Goal: Information Seeking & Learning: Learn about a topic

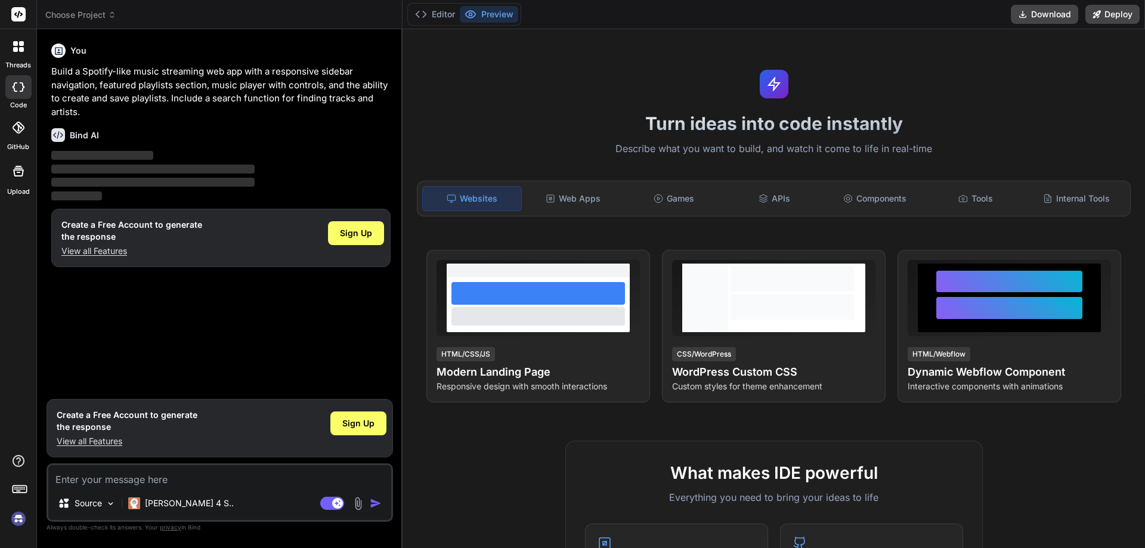
type textarea "x"
click at [697, 205] on div "Games" at bounding box center [674, 198] width 98 height 25
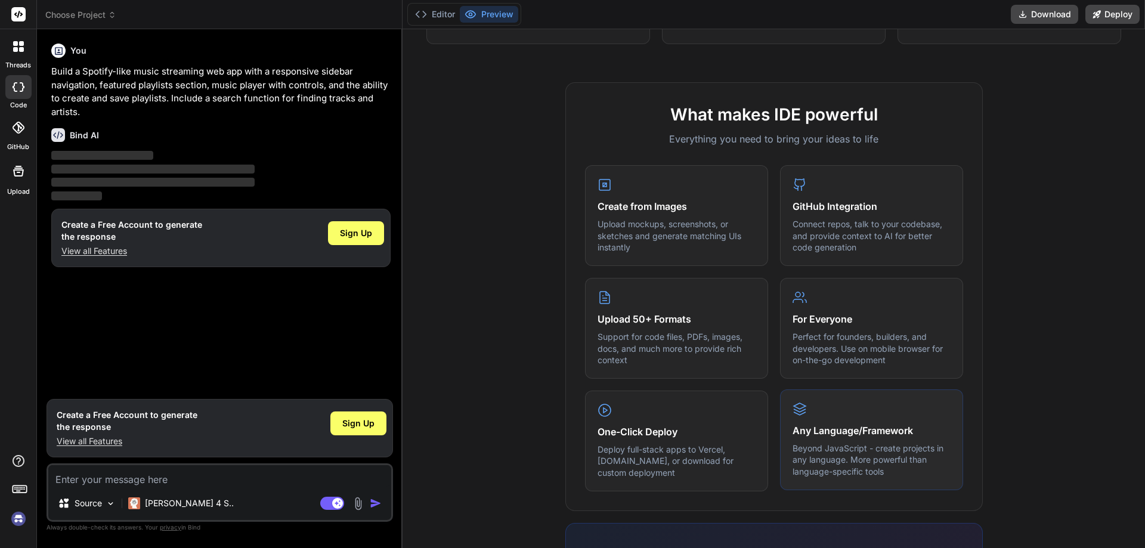
scroll to position [418, 0]
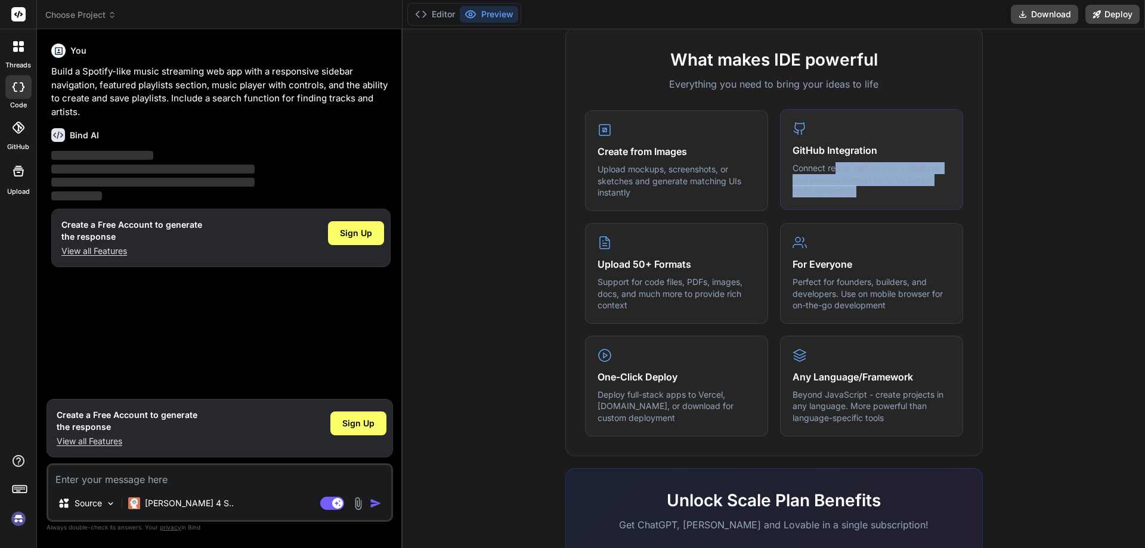
drag, startPoint x: 844, startPoint y: 169, endPoint x: 866, endPoint y: 186, distance: 27.7
click at [866, 186] on div "GitHub Integration Connect repos, talk to your codebase, and provide context to…" at bounding box center [871, 159] width 183 height 101
click at [866, 186] on p "Connect repos, talk to your codebase, and provide context to AI for better code…" at bounding box center [872, 179] width 158 height 35
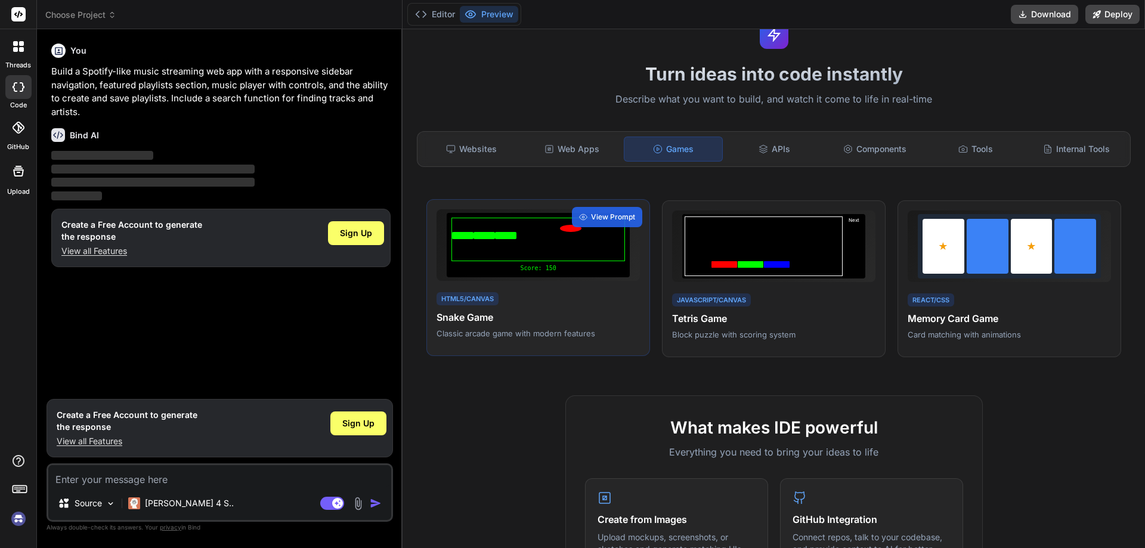
scroll to position [0, 0]
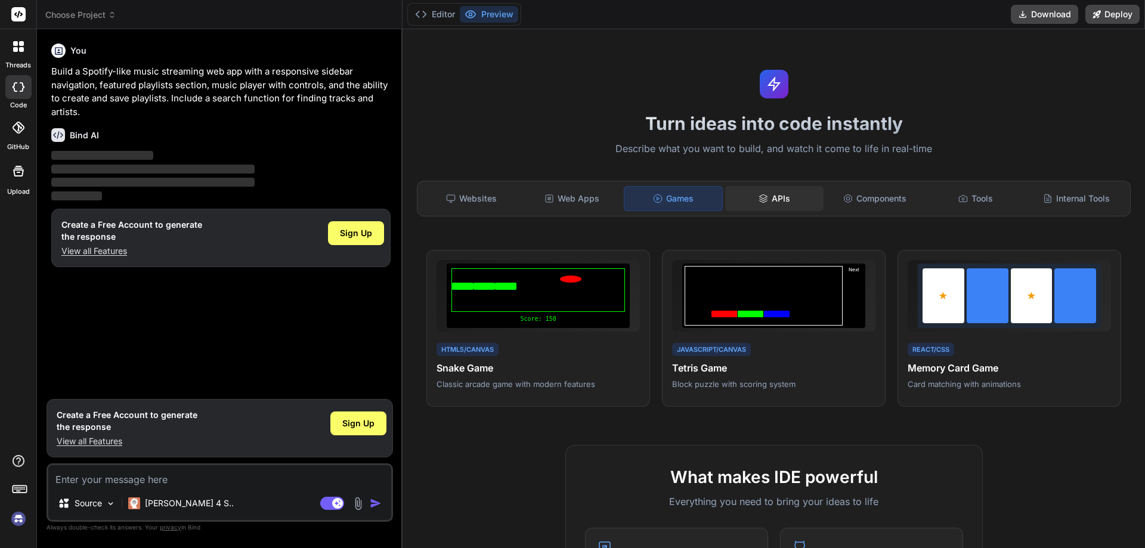
click at [786, 200] on div "APIs" at bounding box center [774, 198] width 98 height 25
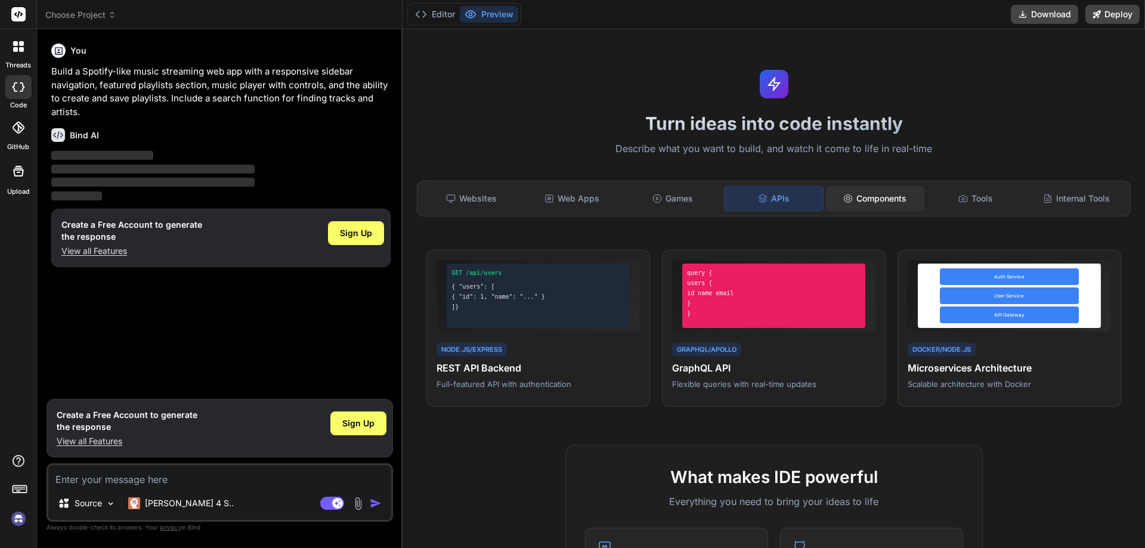
click at [870, 202] on div "Components" at bounding box center [875, 198] width 98 height 25
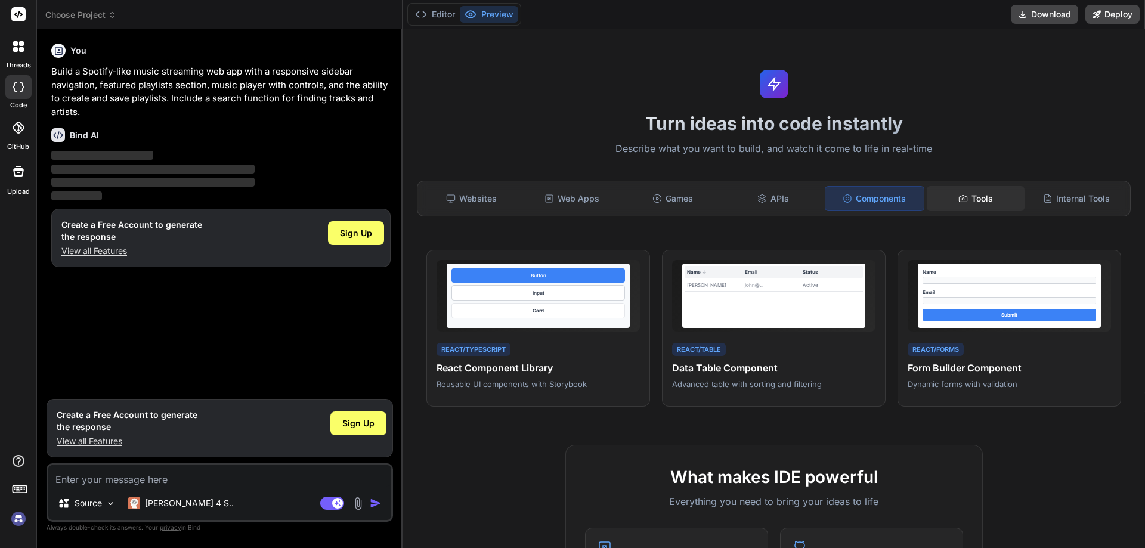
click at [979, 200] on div "Tools" at bounding box center [976, 198] width 98 height 25
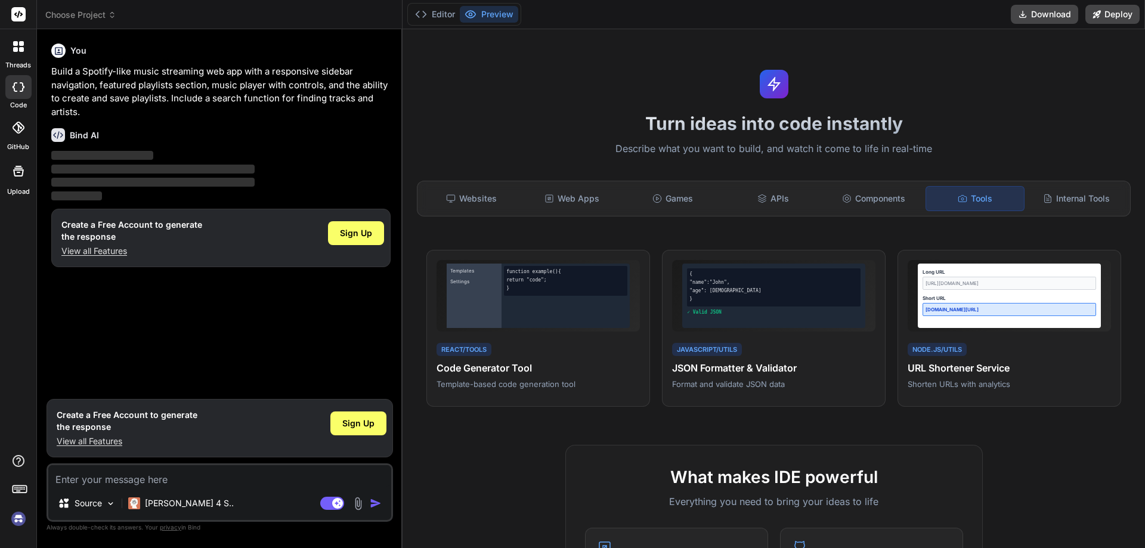
click at [1085, 212] on div "Websites Web Apps Games APIs Components Tools Internal Tools" at bounding box center [774, 199] width 714 height 36
click at [1086, 199] on div "Internal Tools" at bounding box center [1076, 198] width 98 height 25
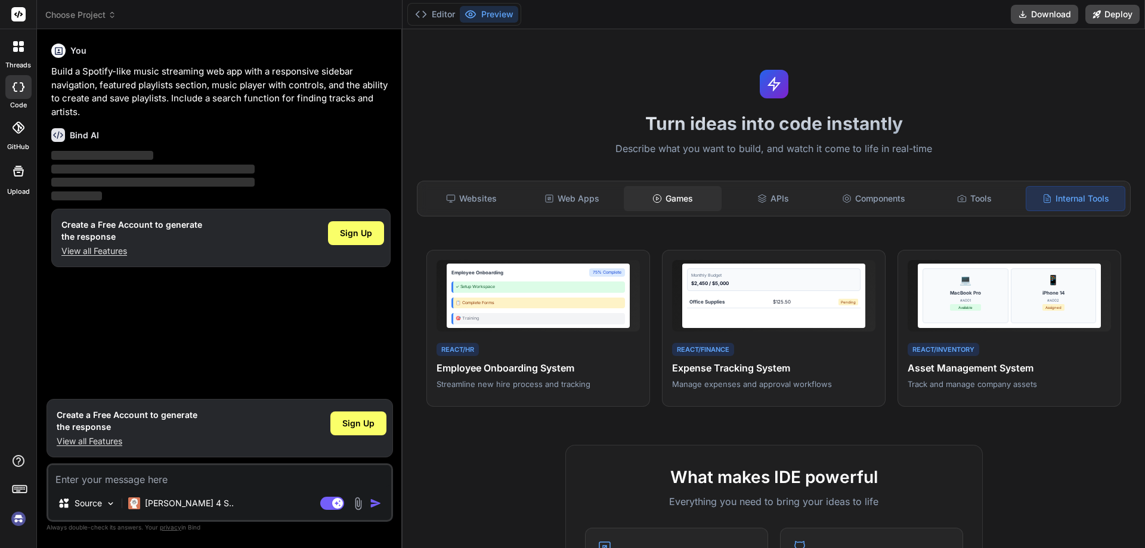
click at [642, 204] on div "Games" at bounding box center [673, 198] width 98 height 25
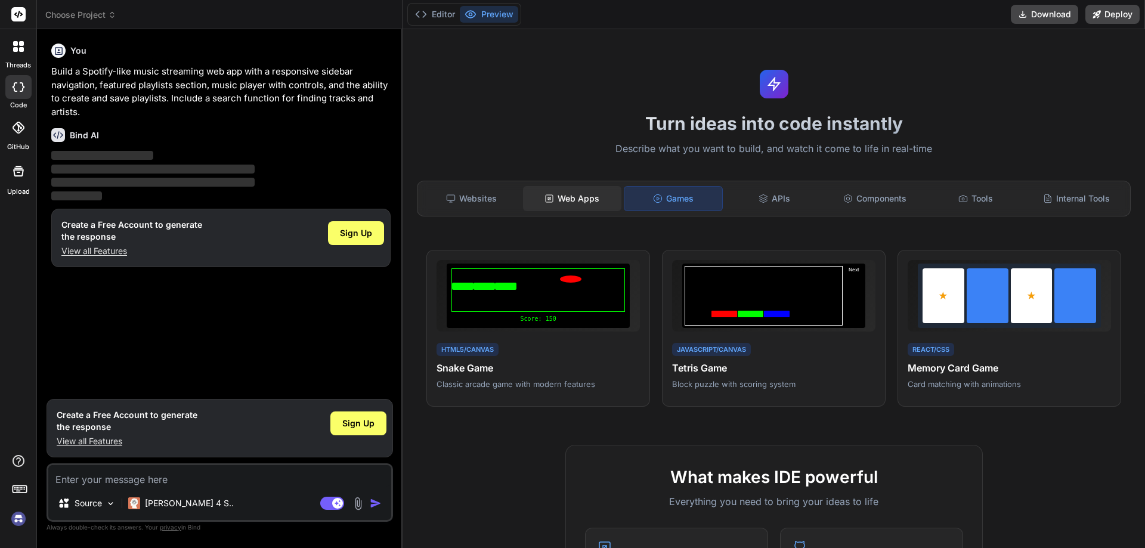
click at [566, 194] on div "Web Apps" at bounding box center [572, 198] width 98 height 25
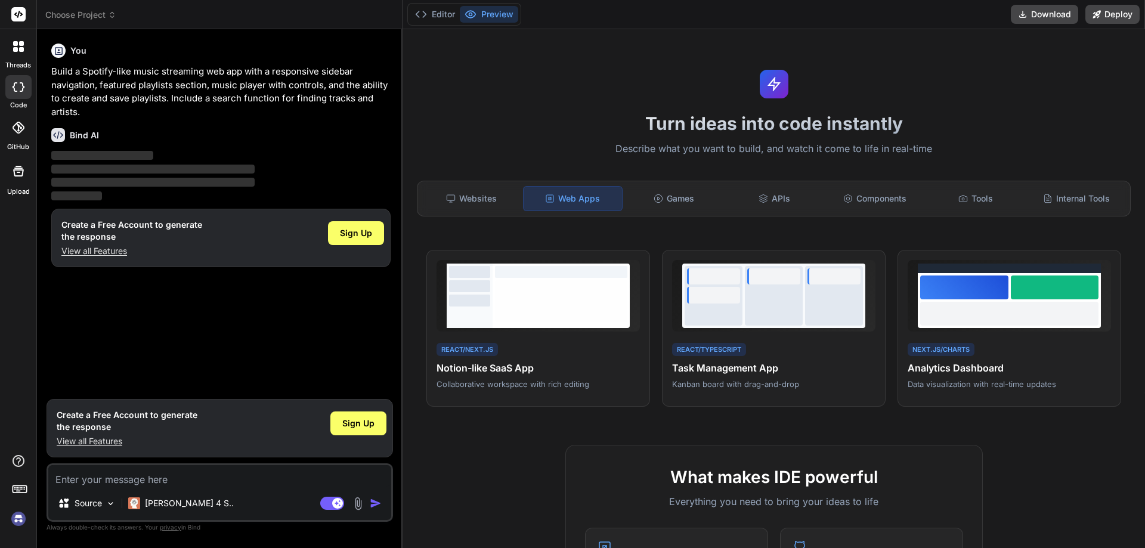
drag, startPoint x: 520, startPoint y: 338, endPoint x: 543, endPoint y: 421, distance: 85.5
click at [543, 421] on div "Turn ideas into code instantly Describe what you want to build, and watch it co…" at bounding box center [774, 288] width 743 height 519
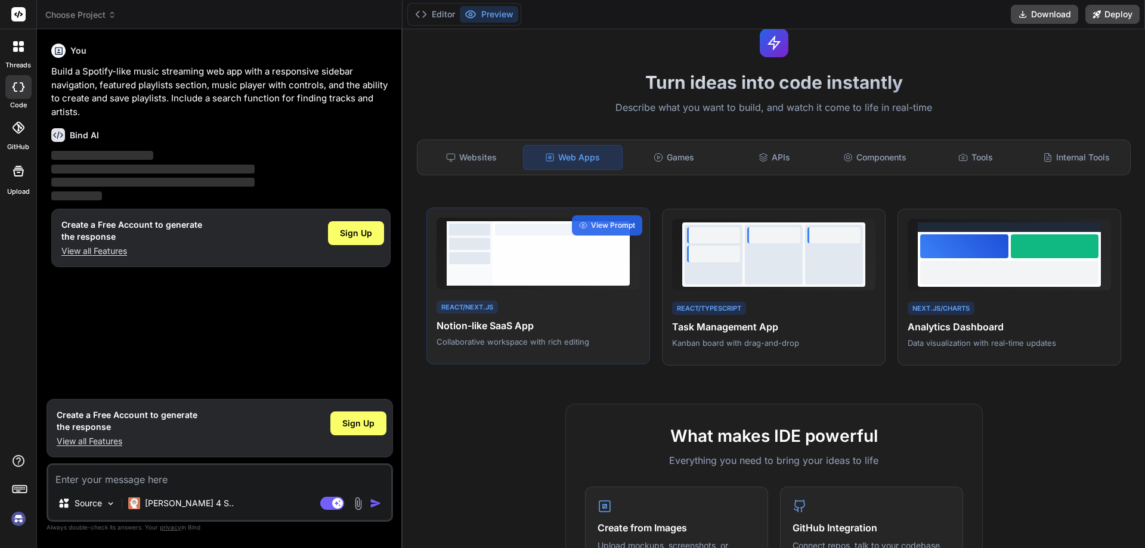
scroll to position [60, 0]
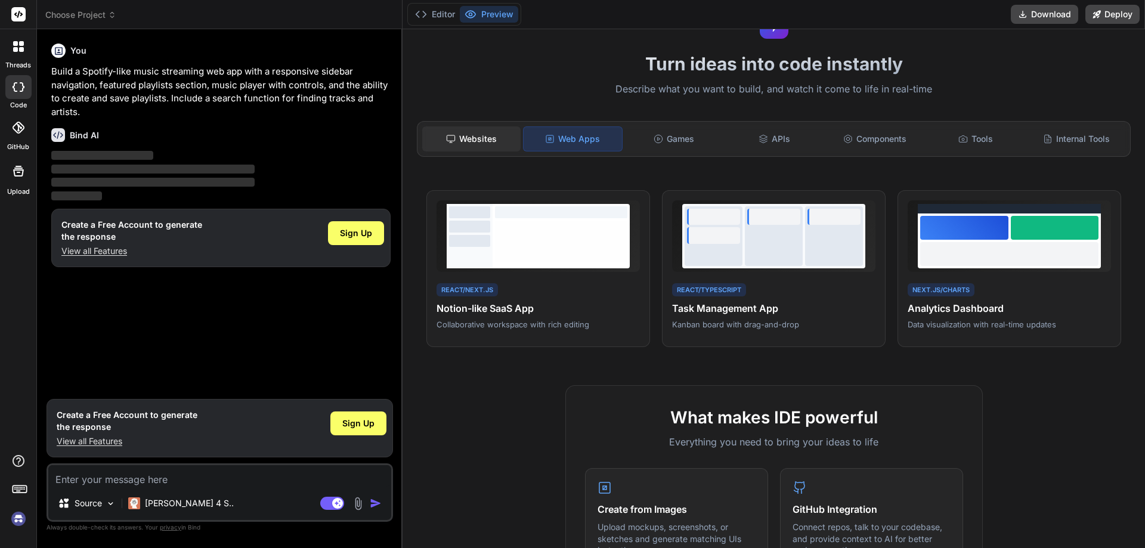
click at [486, 135] on div "Websites" at bounding box center [471, 138] width 98 height 25
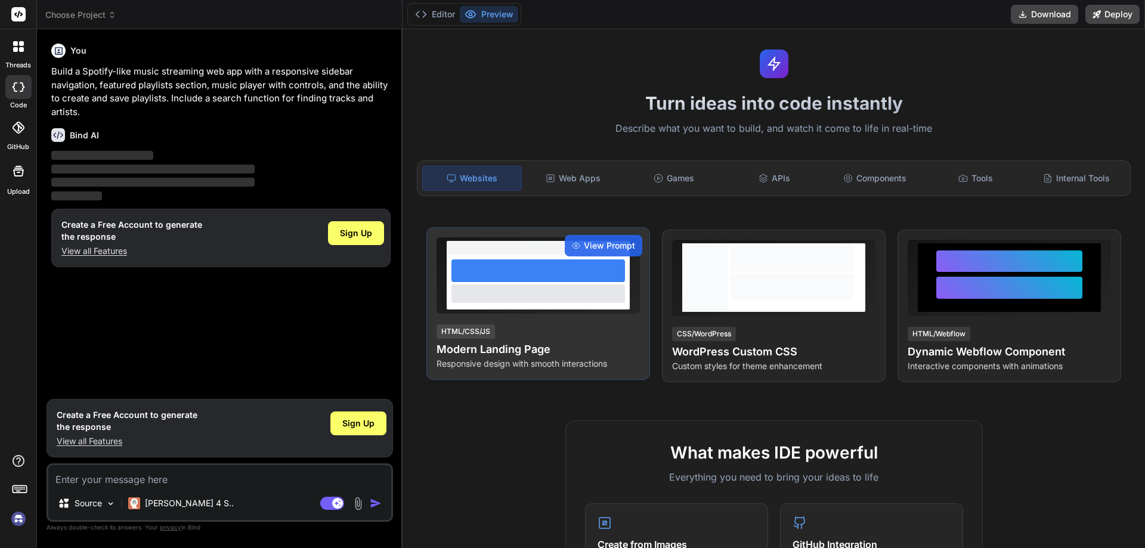
scroll to position [0, 0]
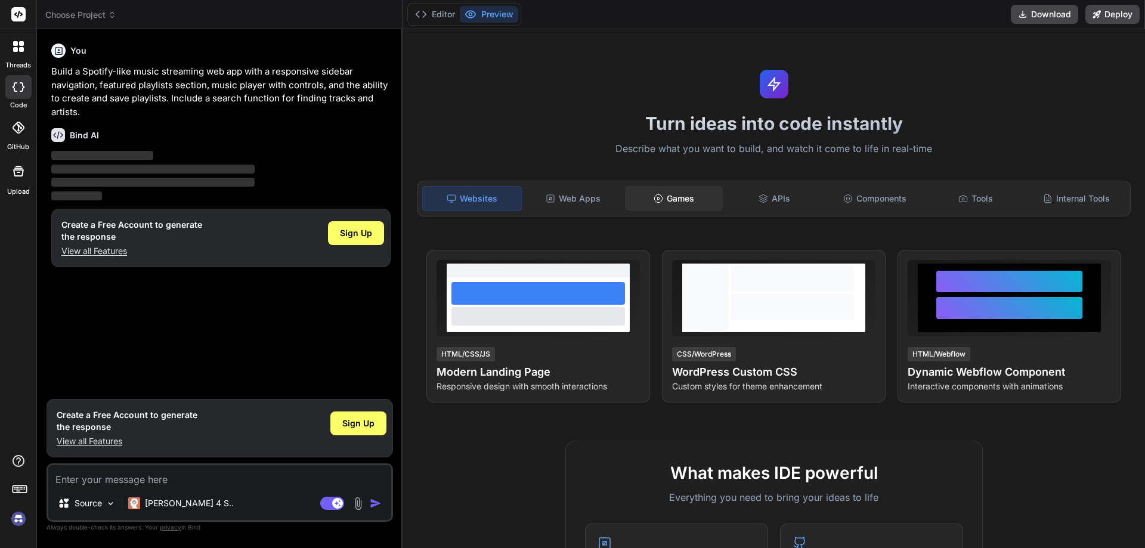
click at [675, 208] on div "Games" at bounding box center [674, 198] width 98 height 25
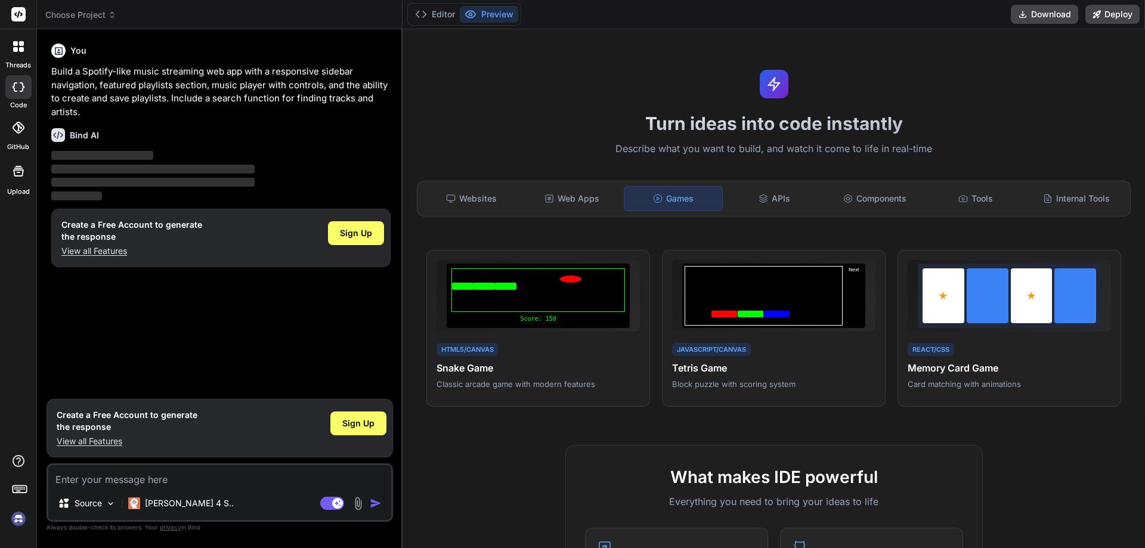
drag, startPoint x: 634, startPoint y: 312, endPoint x: 582, endPoint y: 241, distance: 87.6
click at [582, 241] on div "Turn ideas into code instantly Describe what you want to build, and watch it co…" at bounding box center [774, 288] width 743 height 519
click at [607, 269] on span "View Prompt" at bounding box center [613, 266] width 44 height 11
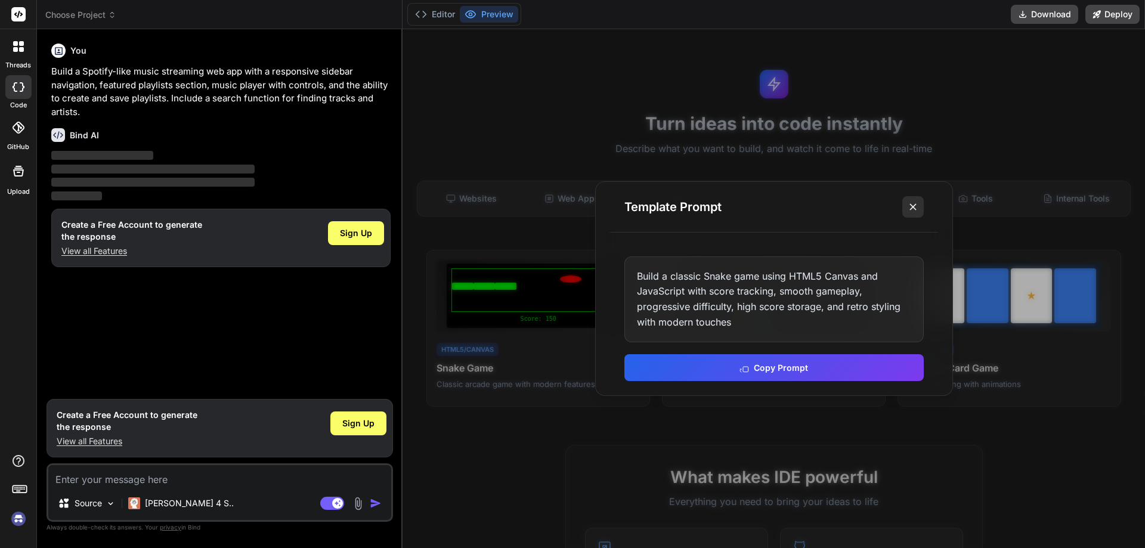
click at [914, 206] on line at bounding box center [913, 207] width 6 height 6
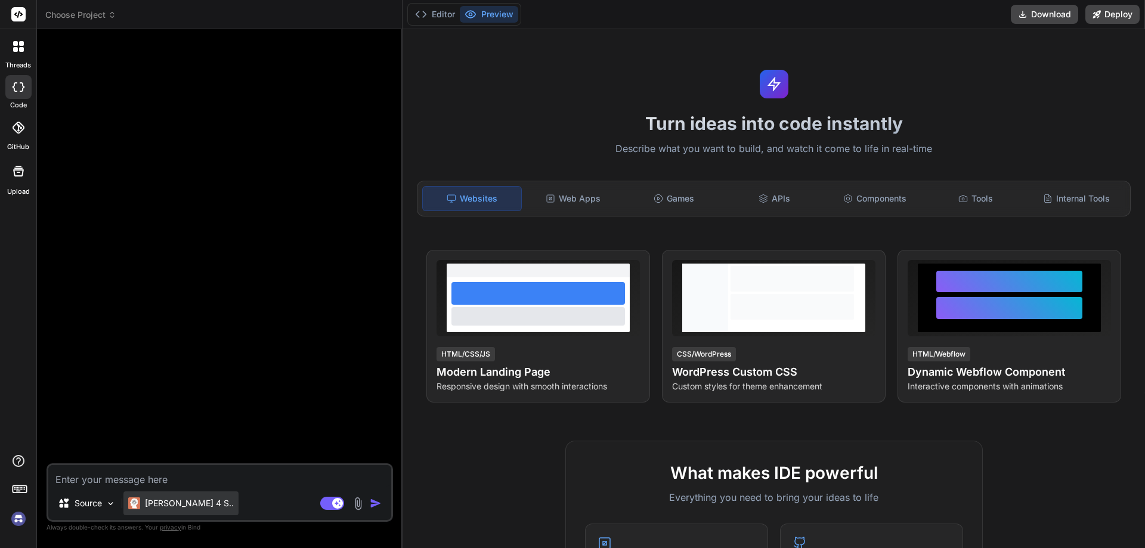
click at [181, 502] on p "[PERSON_NAME] 4 S.." at bounding box center [189, 504] width 89 height 12
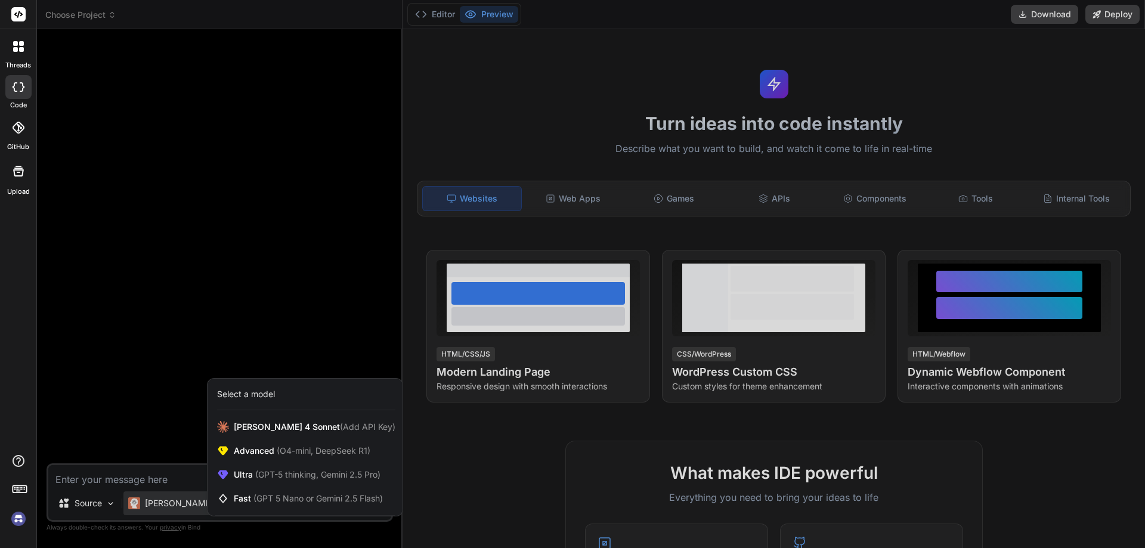
click at [284, 272] on div at bounding box center [572, 274] width 1145 height 548
type textarea "x"
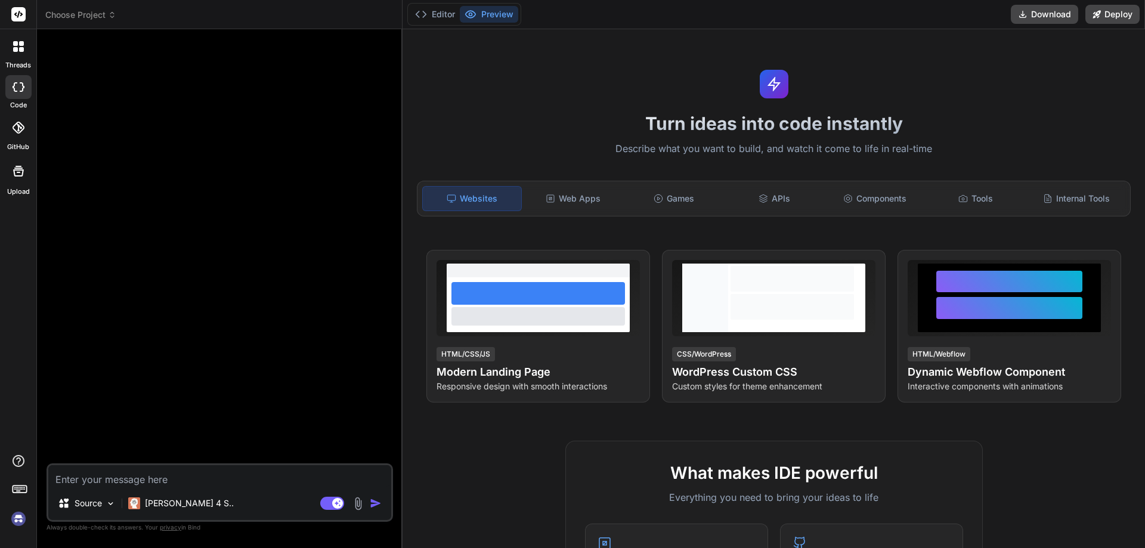
click at [21, 520] on img at bounding box center [18, 519] width 20 height 20
click at [31, 17] on div at bounding box center [18, 14] width 36 height 29
click at [24, 13] on rect at bounding box center [18, 14] width 14 height 14
click at [19, 16] on rect at bounding box center [18, 14] width 14 height 14
click at [26, 52] on div at bounding box center [18, 46] width 25 height 25
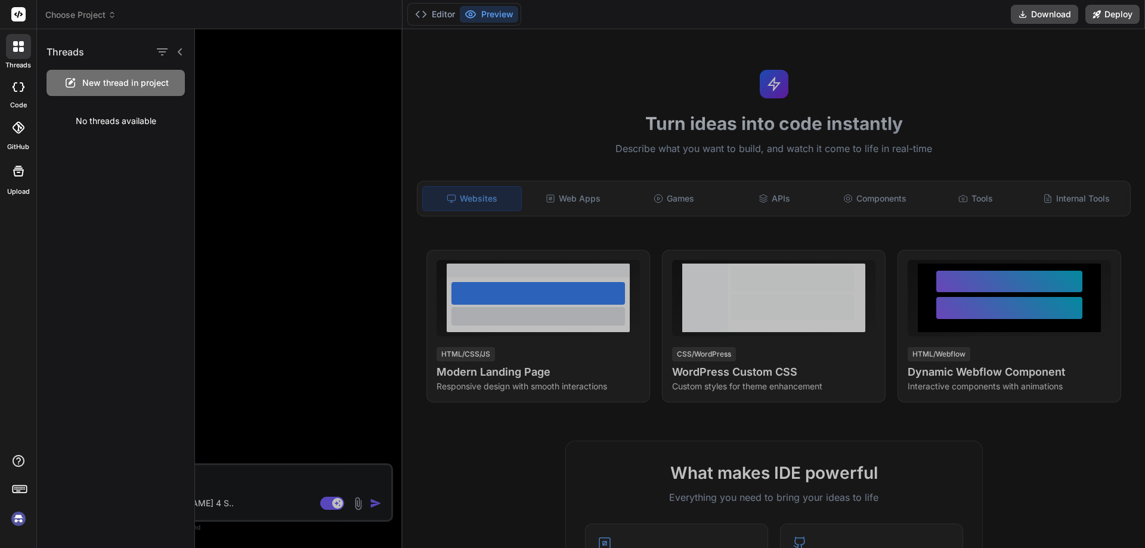
click at [9, 9] on div at bounding box center [18, 14] width 36 height 29
click at [913, 445] on div at bounding box center [670, 288] width 950 height 519
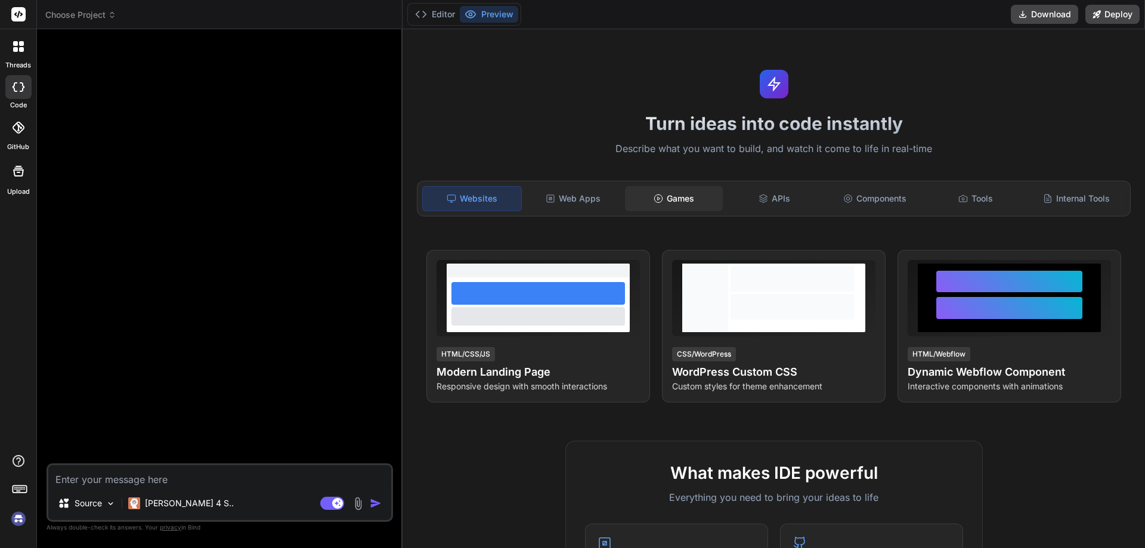
click at [649, 186] on div "Games" at bounding box center [674, 198] width 98 height 25
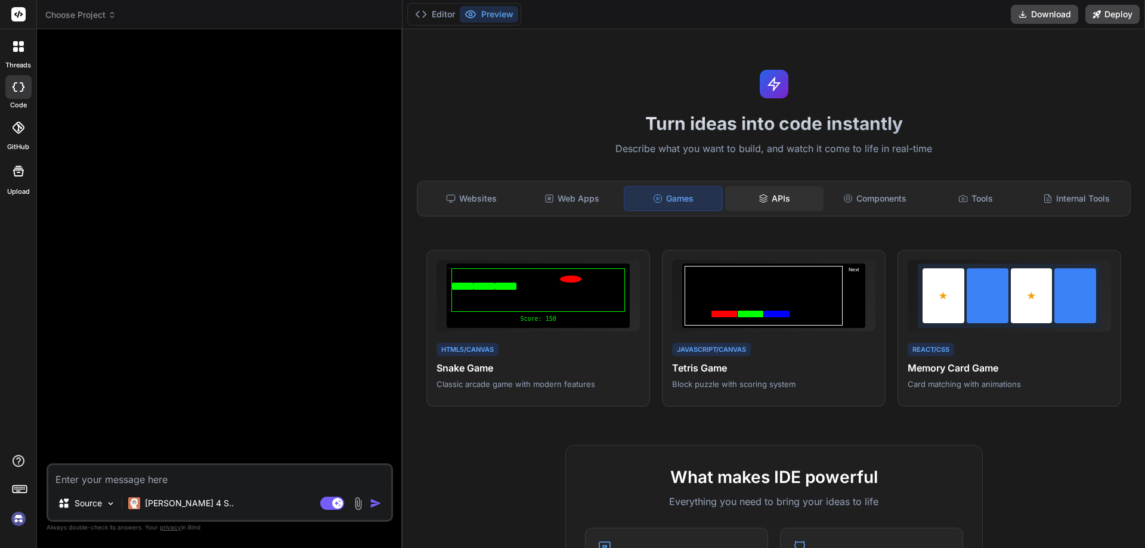
click at [770, 202] on div "APIs" at bounding box center [774, 198] width 98 height 25
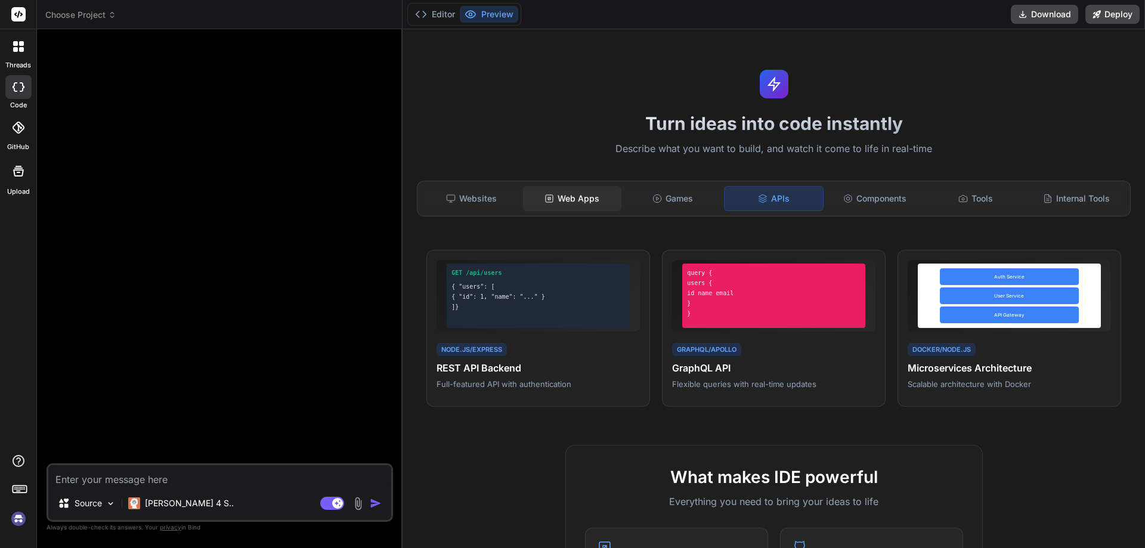
click at [618, 193] on div "Web Apps" at bounding box center [572, 198] width 98 height 25
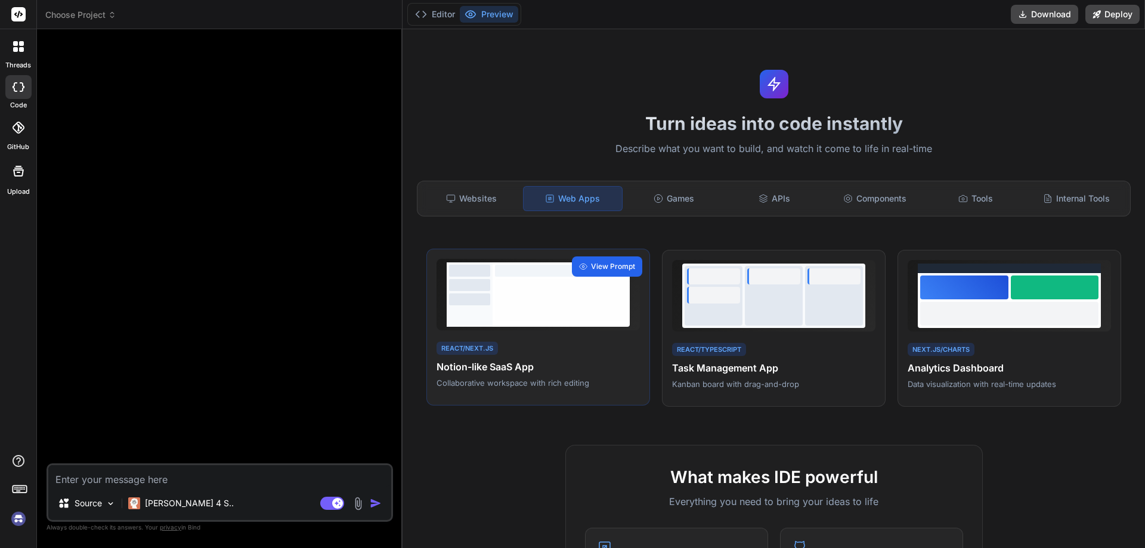
click at [619, 268] on span "View Prompt" at bounding box center [613, 266] width 44 height 11
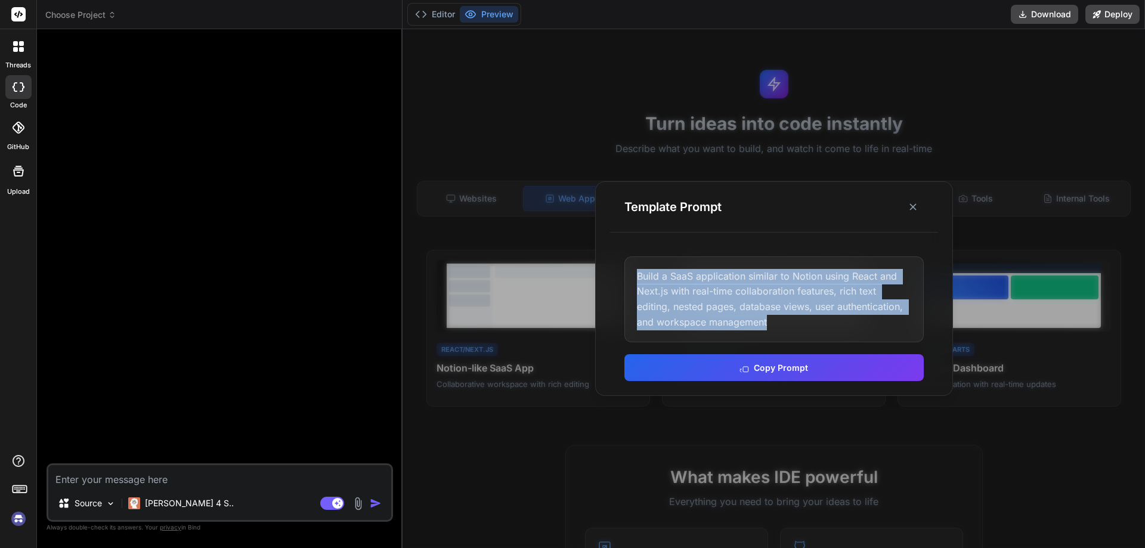
drag, startPoint x: 789, startPoint y: 315, endPoint x: 632, endPoint y: 270, distance: 162.6
click at [632, 270] on div "Build a SaaS application similar to Notion using React and Next.js with real-ti…" at bounding box center [774, 300] width 299 height 86
click at [923, 205] on button at bounding box center [913, 206] width 21 height 21
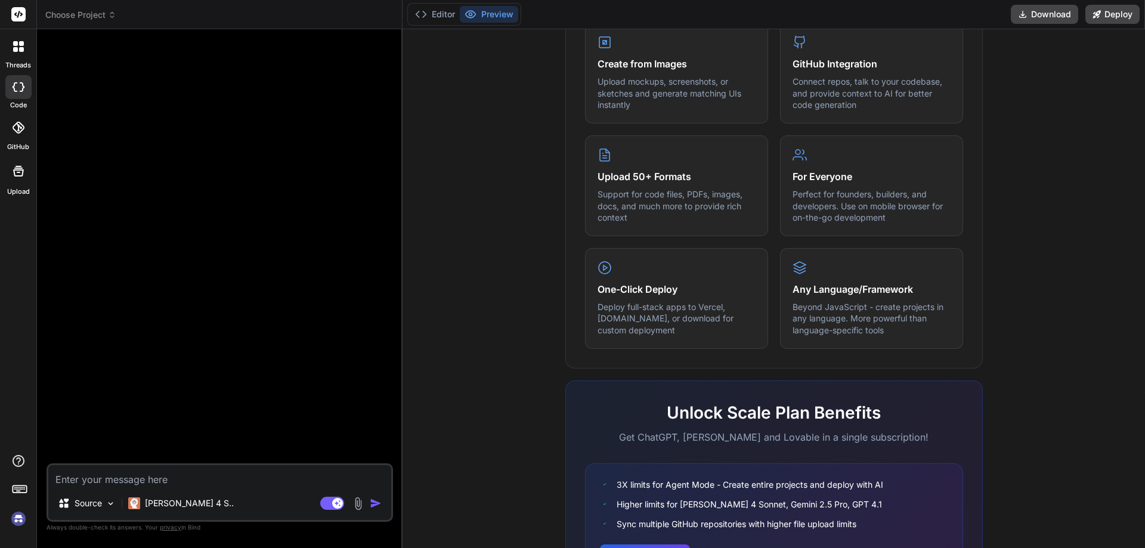
scroll to position [594, 0]
